Goal: Transaction & Acquisition: Download file/media

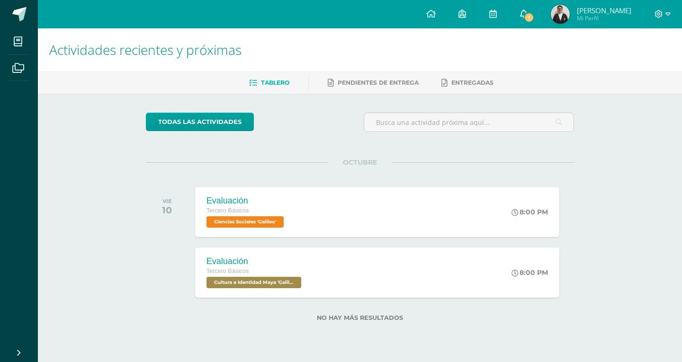
click at [529, 15] on span "1" at bounding box center [529, 17] width 10 height 10
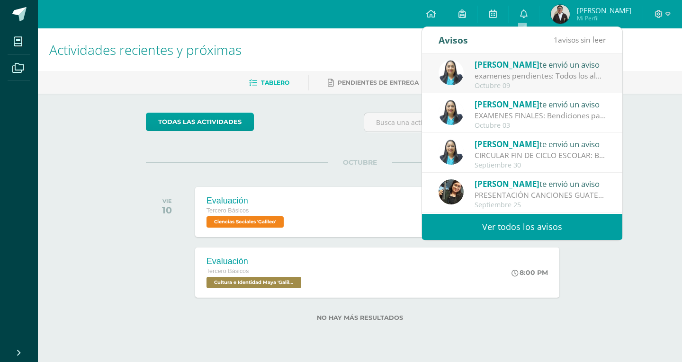
click at [542, 75] on div "examenes pendientes: Todos los alumnos que tienen exámenes pendientes, deben pr…" at bounding box center [541, 76] width 132 height 11
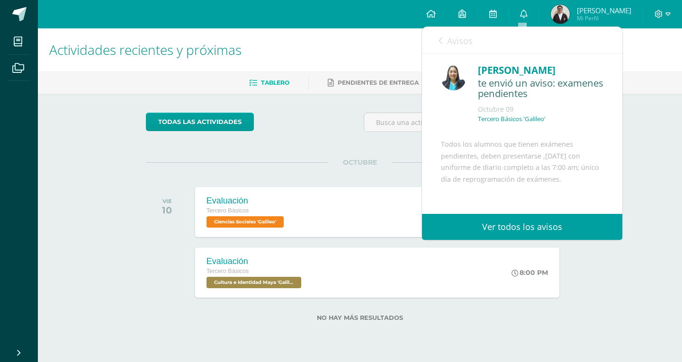
scroll to position [73, 0]
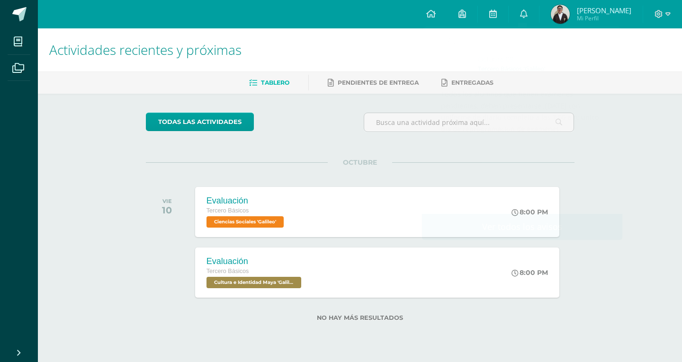
click at [407, 151] on div "todas las Actividades No tienes actividades Échale un vistazo a los demás perío…" at bounding box center [360, 223] width 467 height 258
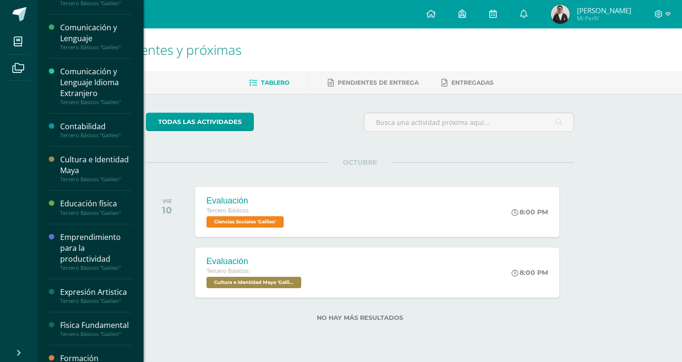
scroll to position [142, 0]
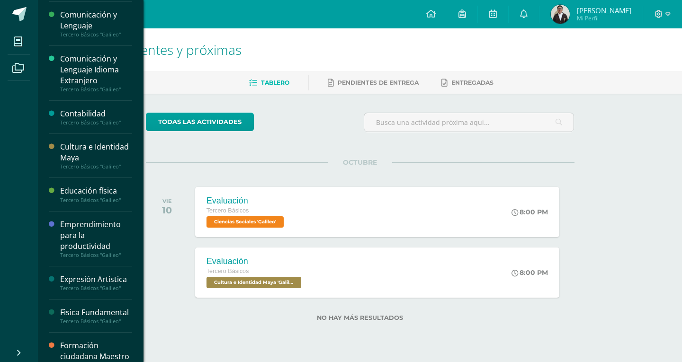
click at [90, 237] on div "Emprendimiento para la productividad" at bounding box center [96, 235] width 72 height 33
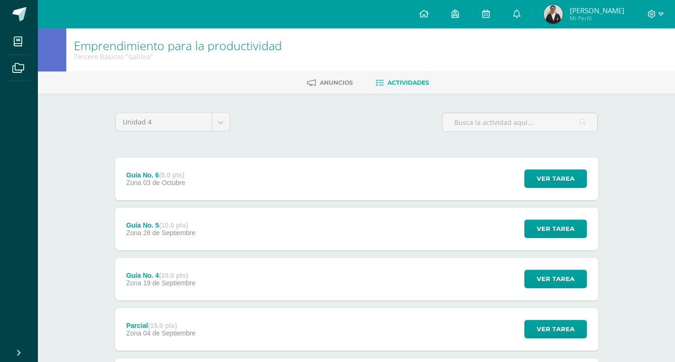
click at [207, 279] on div "Guía No. 4 (10.0 pts) Zona [DATE]" at bounding box center [161, 279] width 92 height 43
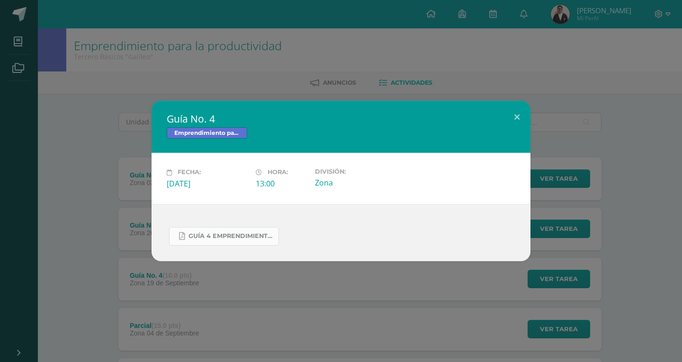
click at [239, 235] on span "GUÍA 4 EMPRENDIMIENTO 3ERO. IV BIM.docx.pdf" at bounding box center [231, 237] width 85 height 8
click at [517, 115] on button at bounding box center [516, 117] width 27 height 32
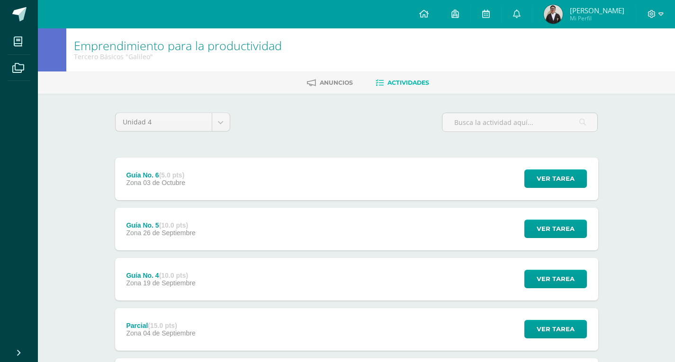
scroll to position [142, 0]
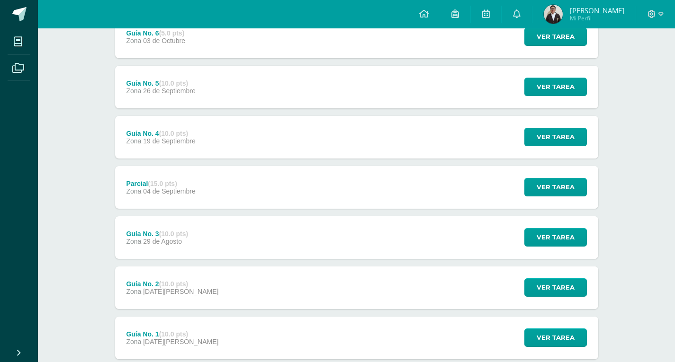
click at [236, 244] on div "Guía No. 3 (10.0 pts) Zona [DATE][PERSON_NAME] Ver tarea Guía No. 3 Emprendimie…" at bounding box center [356, 237] width 483 height 43
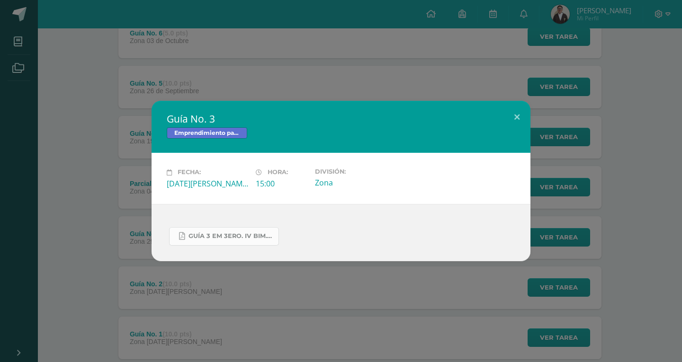
click at [270, 233] on span "GUÍA 3 EM 3ERO. IV BIM.docx.pdf" at bounding box center [231, 237] width 85 height 8
click at [512, 104] on button at bounding box center [516, 117] width 27 height 32
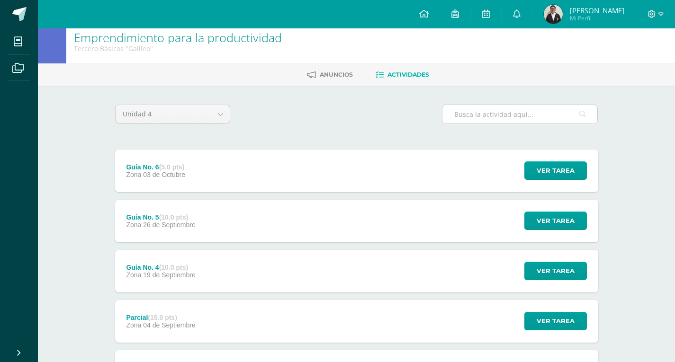
scroll to position [0, 0]
